Goal: Task Accomplishment & Management: Manage account settings

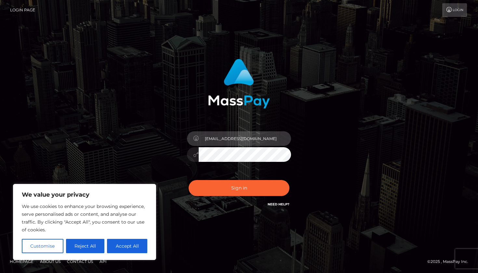
type input "[EMAIL_ADDRESS][DOMAIN_NAME]"
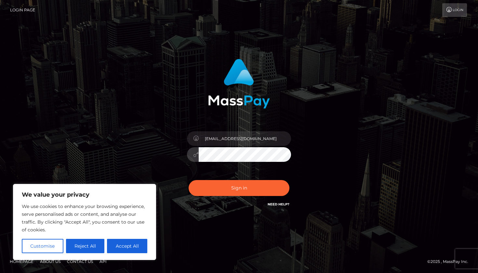
click at [239, 188] on button "Sign in" at bounding box center [239, 188] width 101 height 16
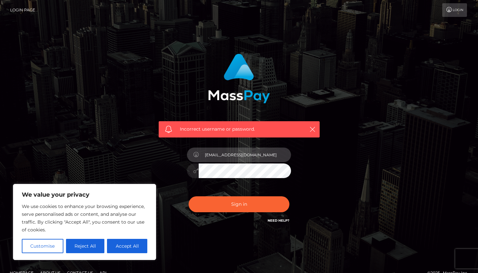
type input "[EMAIL_ADDRESS][DOMAIN_NAME]"
click at [239, 204] on button "Sign in" at bounding box center [239, 204] width 101 height 16
type input "[EMAIL_ADDRESS][DOMAIN_NAME]"
click at [239, 204] on button "Sign in" at bounding box center [239, 204] width 101 height 16
type input "[EMAIL_ADDRESS][DOMAIN_NAME]"
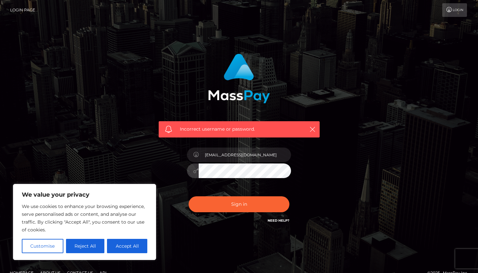
click at [239, 204] on button "Sign in" at bounding box center [239, 204] width 101 height 16
type input "b3VzaGFkeUBvdXRsb29rLmNvbQ=="
click at [241, 205] on button "Sign in" at bounding box center [239, 204] width 101 height 16
type input "b3VzaGFkeUBvdXRsb29rLmNvbQ=="
drag, startPoint x: 204, startPoint y: 157, endPoint x: 373, endPoint y: 155, distance: 168.7
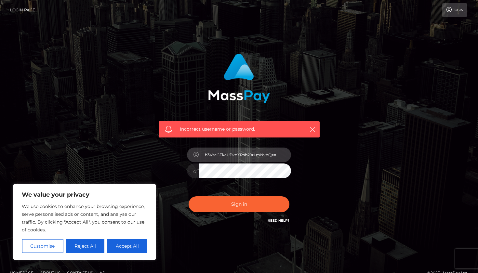
click at [373, 155] on div "Incorrect username or password. b3VzaGFkeUBvdXRsb29rLmNvbQ==" at bounding box center [239, 142] width 371 height 187
click at [361, 146] on div "Incorrect username or password." at bounding box center [239, 142] width 371 height 187
click at [124, 157] on div "Incorrect username or password." at bounding box center [239, 142] width 371 height 187
click at [217, 156] on input "text" at bounding box center [245, 155] width 92 height 15
type input "[EMAIL_ADDRESS][DOMAIN_NAME]"
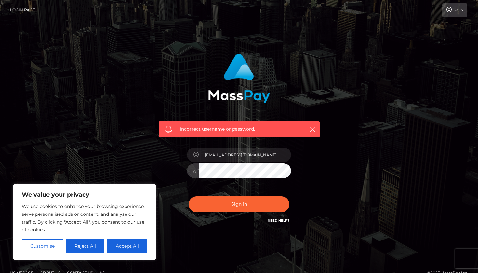
click at [239, 204] on button "Sign in" at bounding box center [239, 204] width 101 height 16
type input "[EMAIL_ADDRESS][DOMAIN_NAME]"
click at [275, 220] on link "Need Help?" at bounding box center [279, 220] width 22 height 4
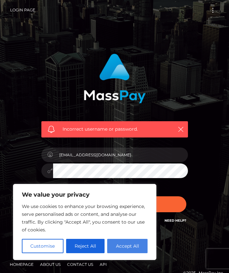
click at [133, 244] on button "Accept All" at bounding box center [127, 246] width 40 height 14
checkbox input "true"
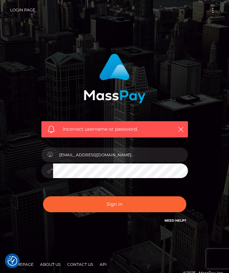
click at [221, 173] on div "Incorrect username or password. oushady@outlook.com" at bounding box center [114, 142] width 229 height 284
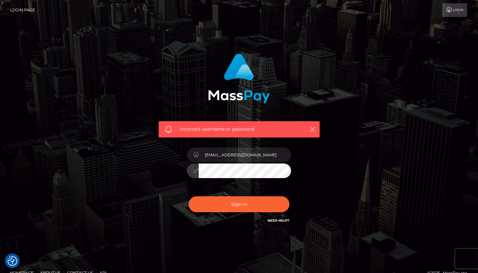
click at [239, 204] on button "Sign in" at bounding box center [239, 204] width 101 height 16
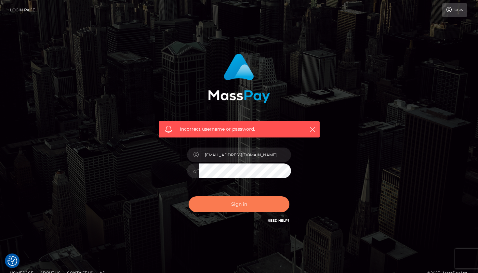
click at [222, 203] on button "Sign in" at bounding box center [239, 204] width 101 height 16
click at [321, 62] on div "Incorrect username or password." at bounding box center [239, 93] width 171 height 89
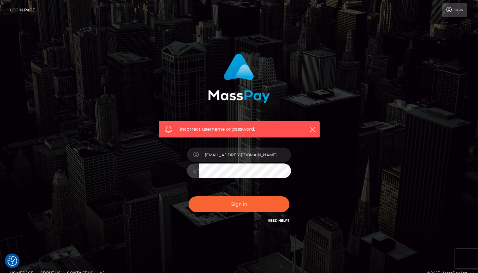
click at [176, 171] on div "Incorrect username or password. oushady@outlook.com" at bounding box center [239, 139] width 171 height 180
click at [239, 204] on button "Sign in" at bounding box center [239, 204] width 101 height 16
type input "[EMAIL_ADDRESS][DOMAIN_NAME]"
click at [239, 204] on button "Sign in" at bounding box center [239, 204] width 101 height 16
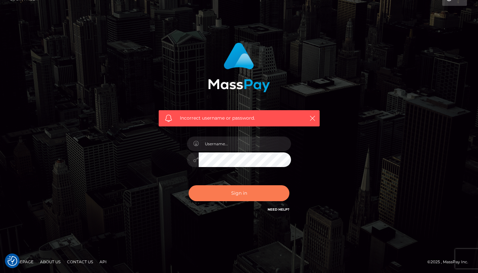
scroll to position [11, 0]
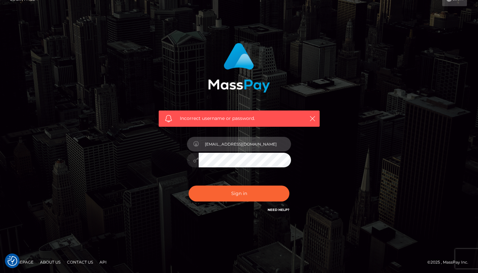
type input "[EMAIL_ADDRESS][DOMAIN_NAME]"
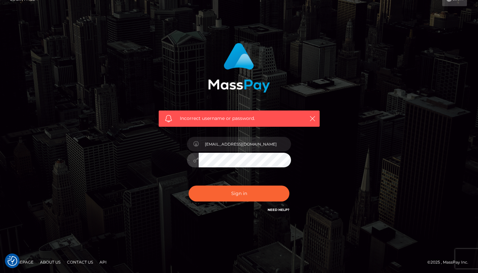
click at [239, 193] on button "Sign in" at bounding box center [239, 194] width 101 height 16
